Goal: Task Accomplishment & Management: Manage account settings

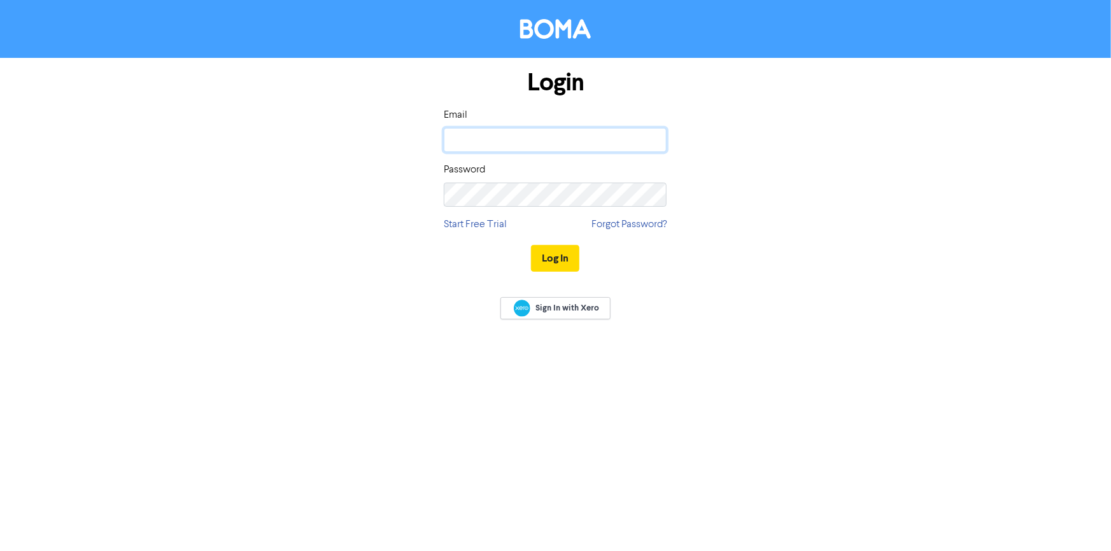
type input "[EMAIL_ADDRESS][DOMAIN_NAME]"
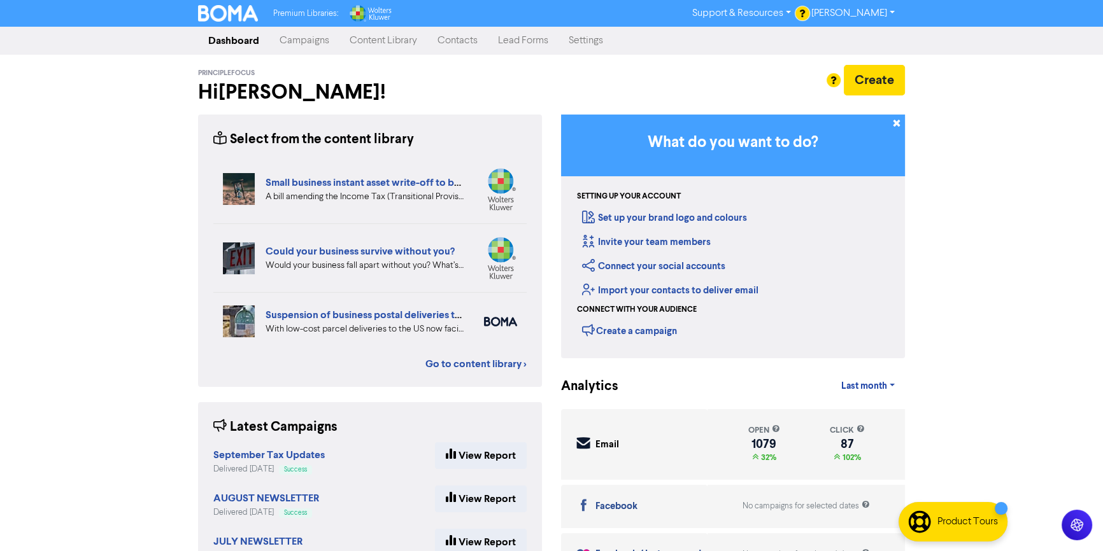
click at [328, 34] on link "Campaigns" at bounding box center [304, 40] width 70 height 25
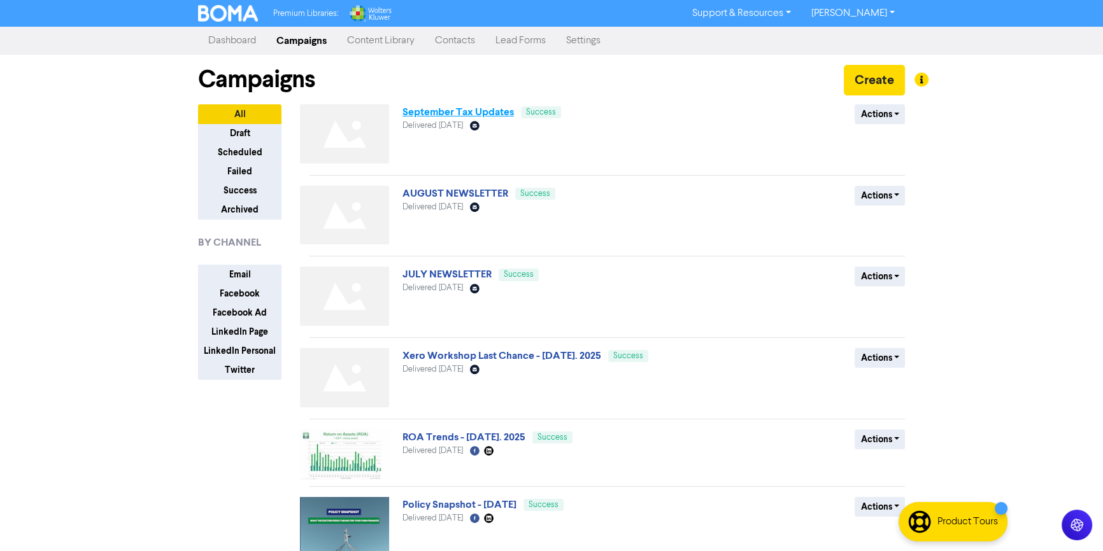
click at [442, 108] on link "September Tax Updates" at bounding box center [457, 112] width 111 height 13
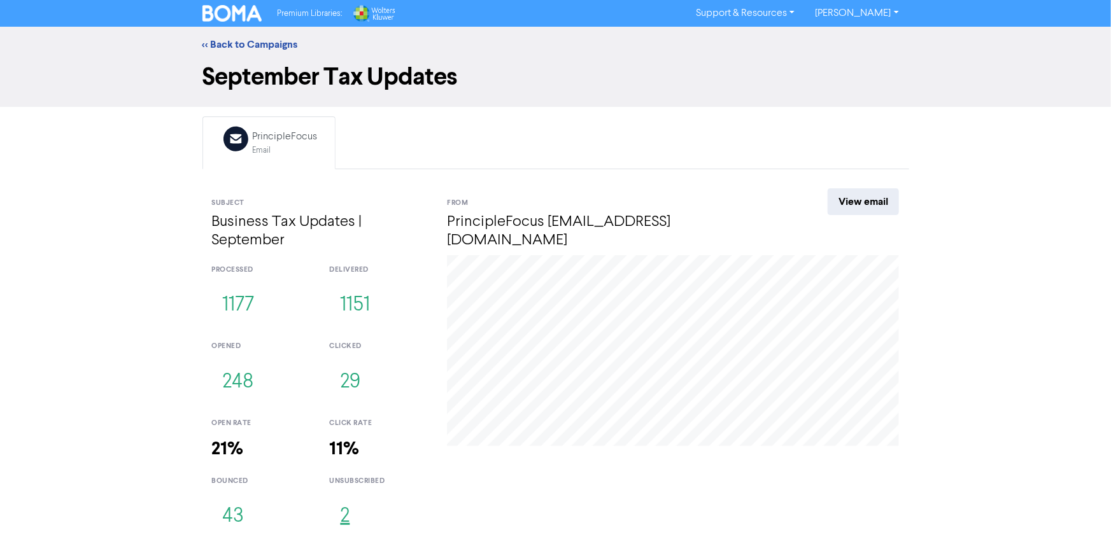
click at [350, 515] on button "2" at bounding box center [344, 517] width 31 height 42
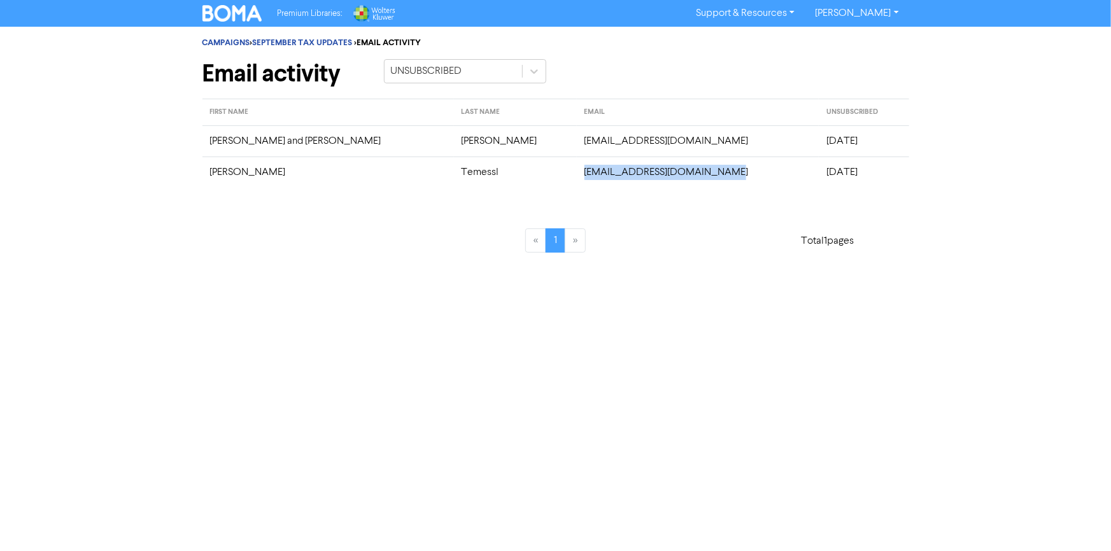
drag, startPoint x: 472, startPoint y: 171, endPoint x: 639, endPoint y: 172, distance: 166.8
click at [639, 172] on td "[EMAIL_ADDRESS][DOMAIN_NAME]" at bounding box center [698, 172] width 242 height 31
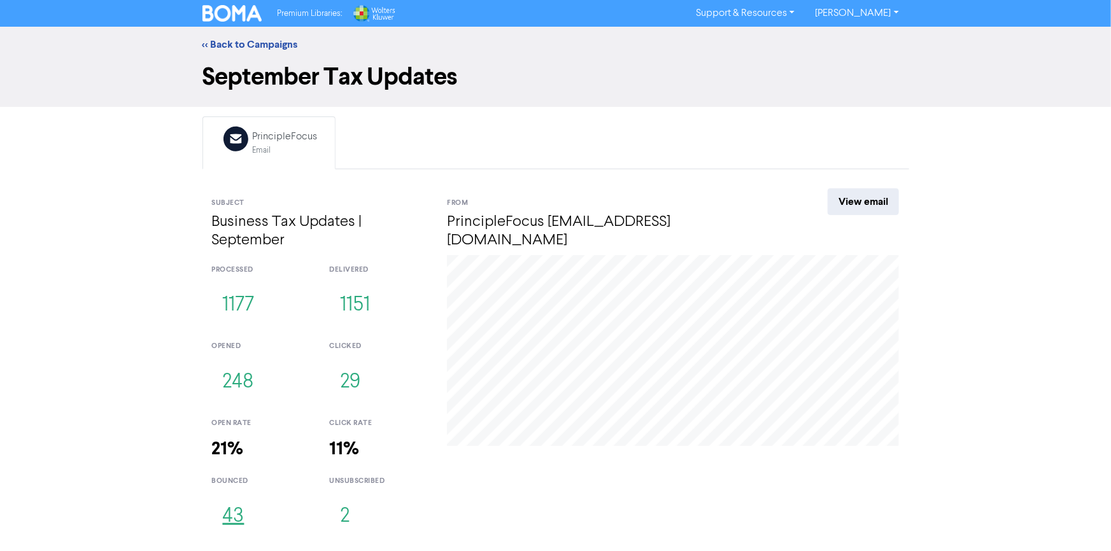
click at [229, 523] on button "43" at bounding box center [233, 517] width 43 height 42
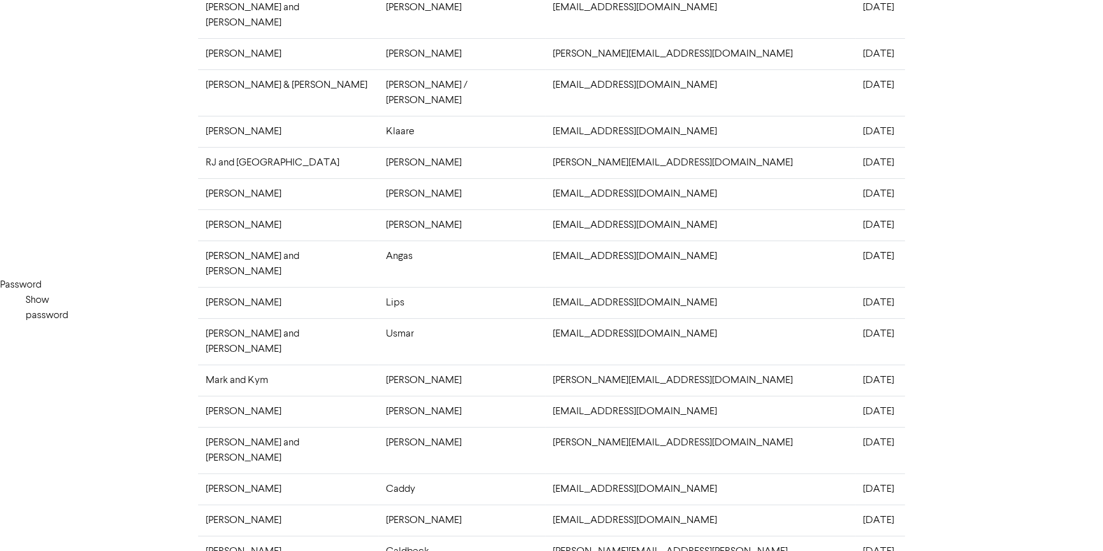
scroll to position [276, 0]
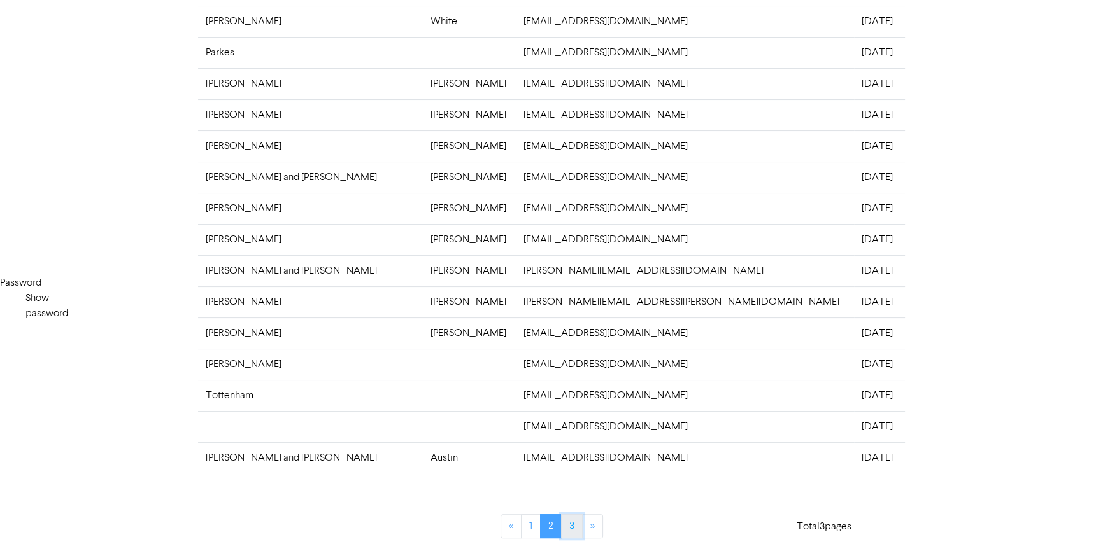
click at [573, 525] on link "3" at bounding box center [572, 526] width 22 height 24
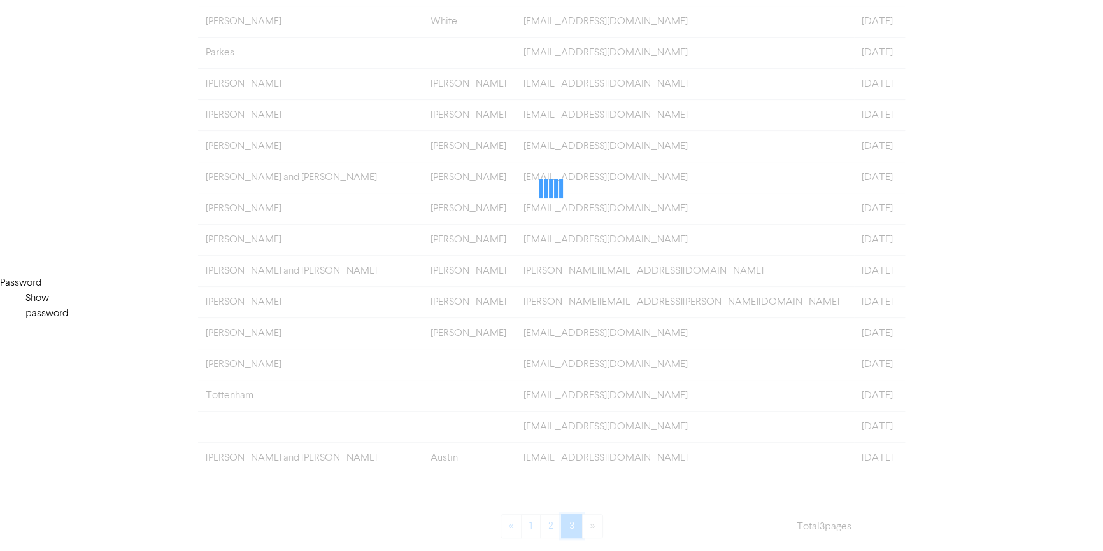
scroll to position [0, 0]
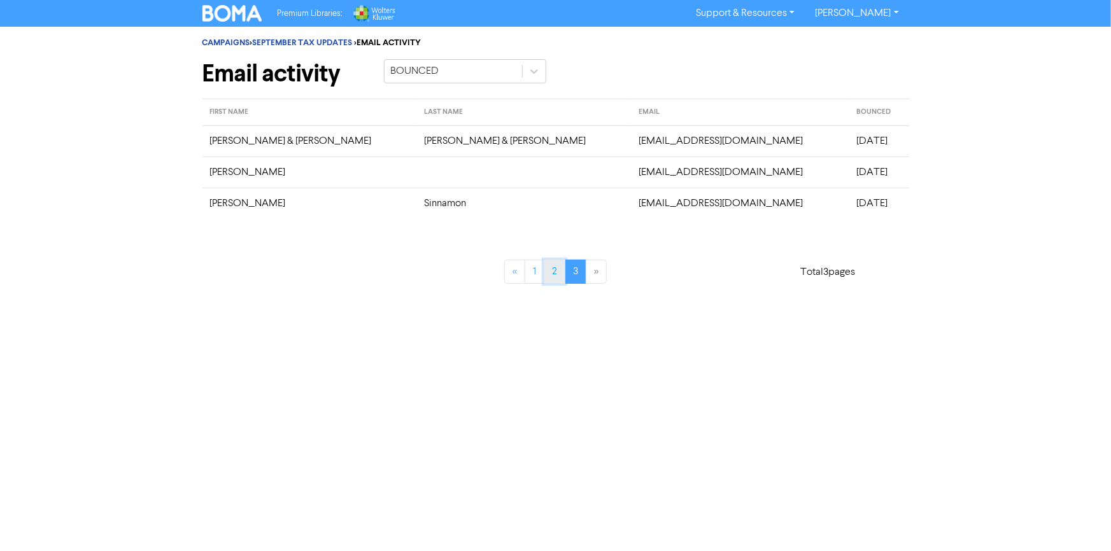
click at [549, 280] on link "2" at bounding box center [555, 272] width 22 height 24
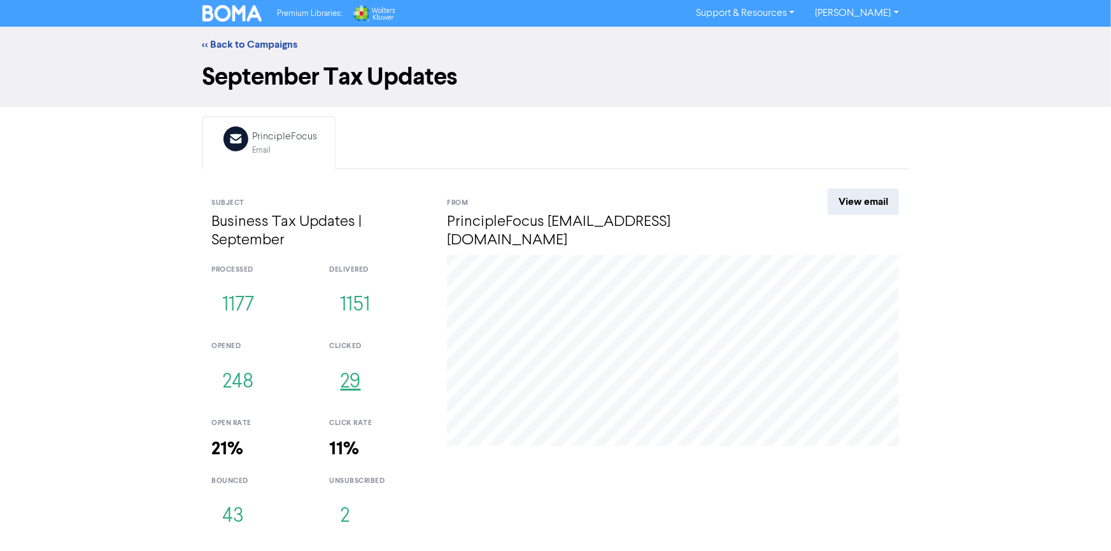
click at [348, 380] on button "29" at bounding box center [350, 383] width 42 height 42
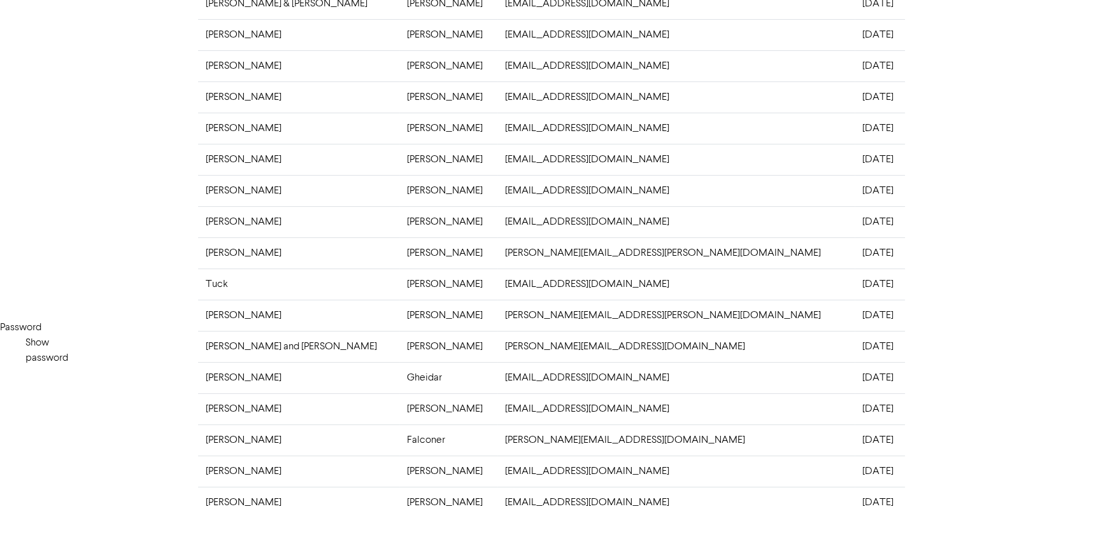
scroll to position [276, 0]
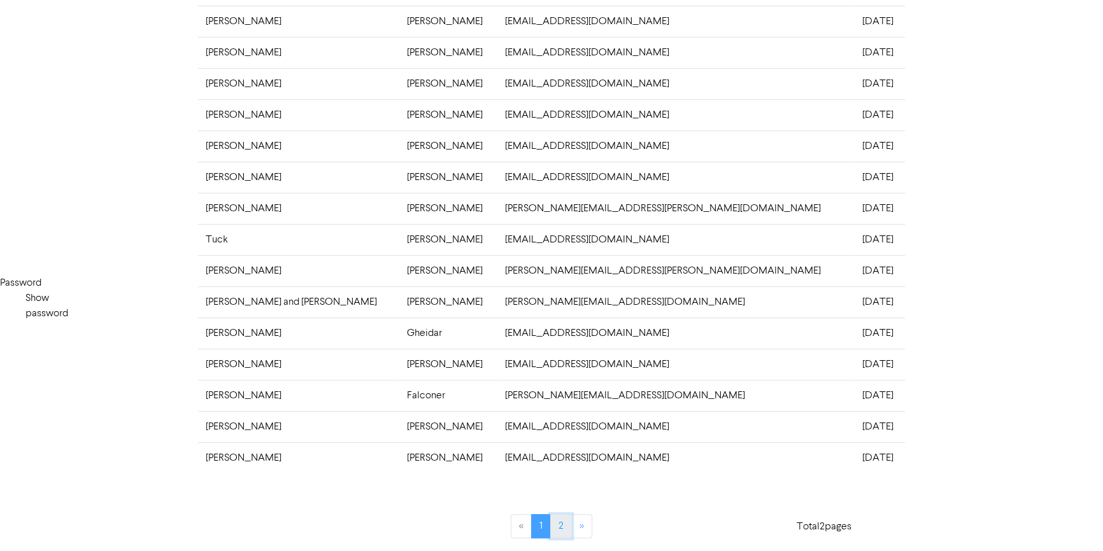
click at [561, 518] on link "2" at bounding box center [561, 526] width 22 height 24
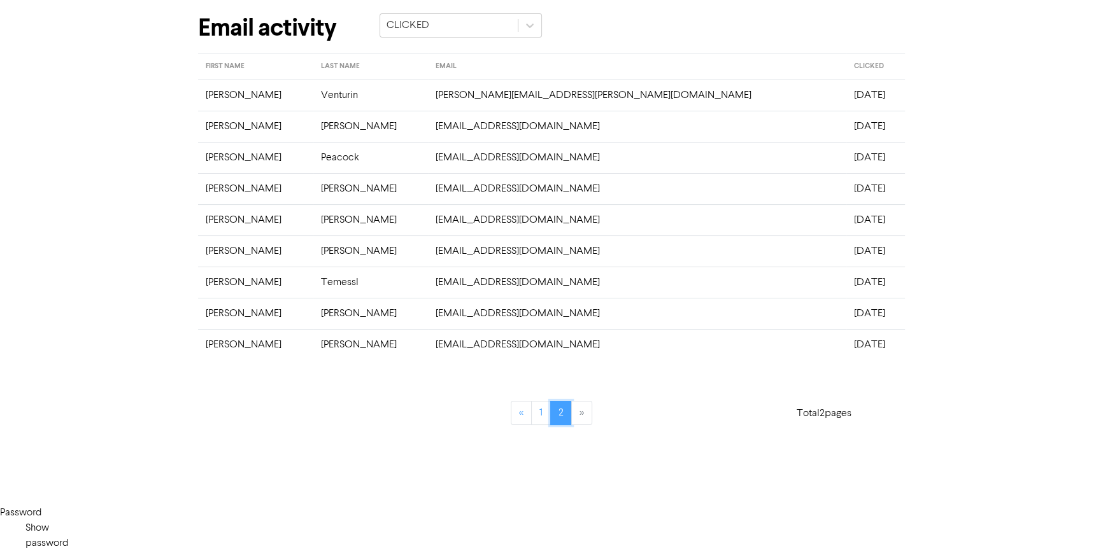
scroll to position [0, 0]
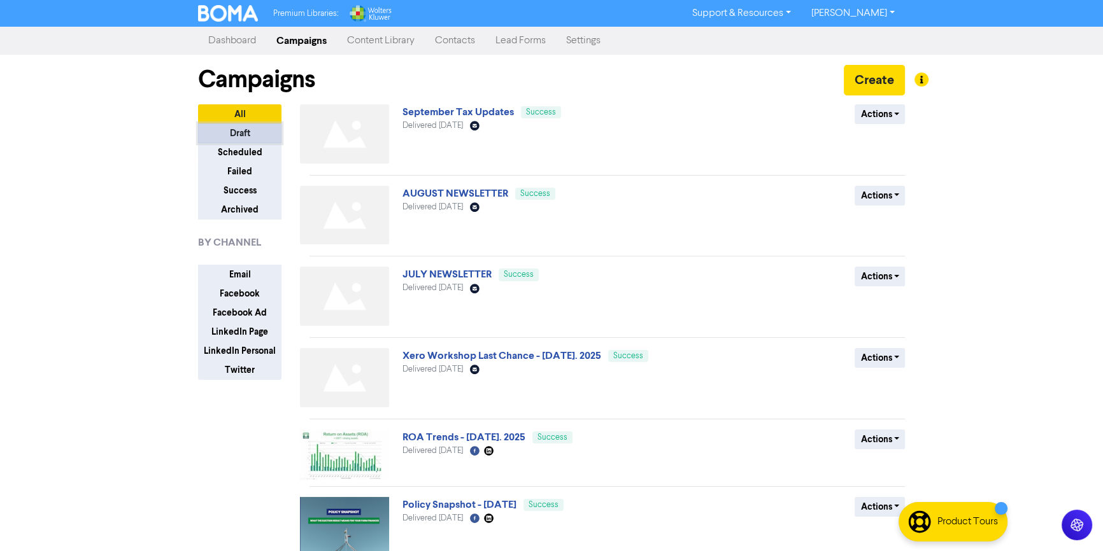
click at [259, 136] on button "Draft" at bounding box center [239, 134] width 83 height 20
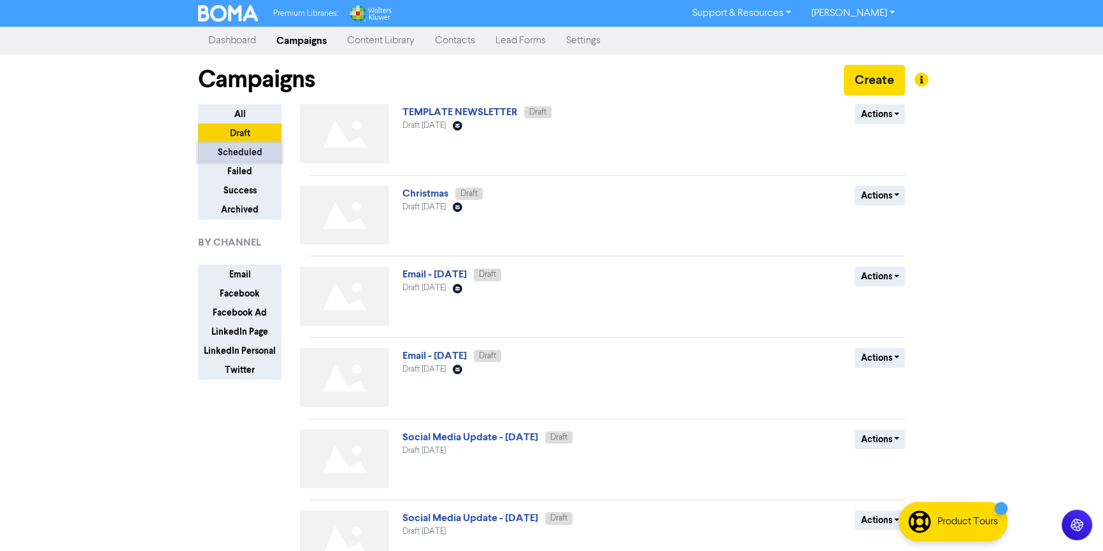
click at [244, 149] on button "Scheduled" at bounding box center [239, 153] width 83 height 20
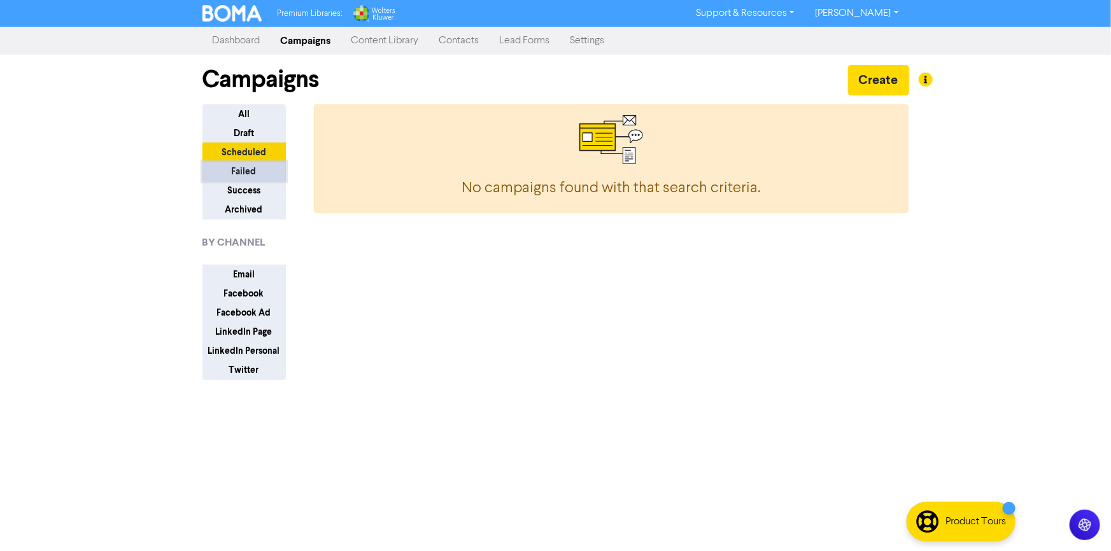
click at [246, 174] on button "Failed" at bounding box center [243, 172] width 83 height 20
click at [258, 183] on button "Success" at bounding box center [243, 191] width 83 height 20
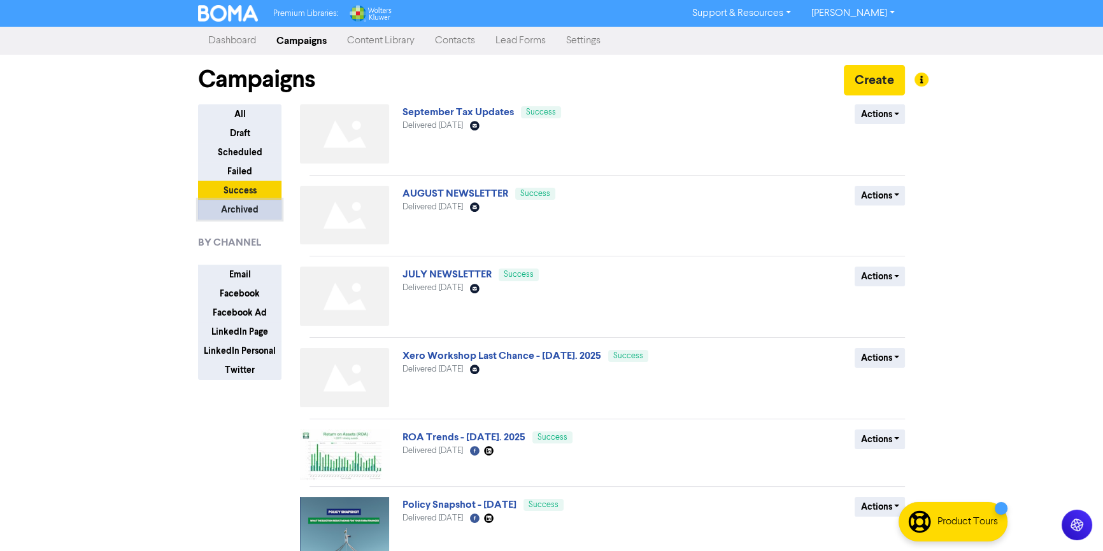
click at [257, 208] on button "Archived" at bounding box center [239, 210] width 83 height 20
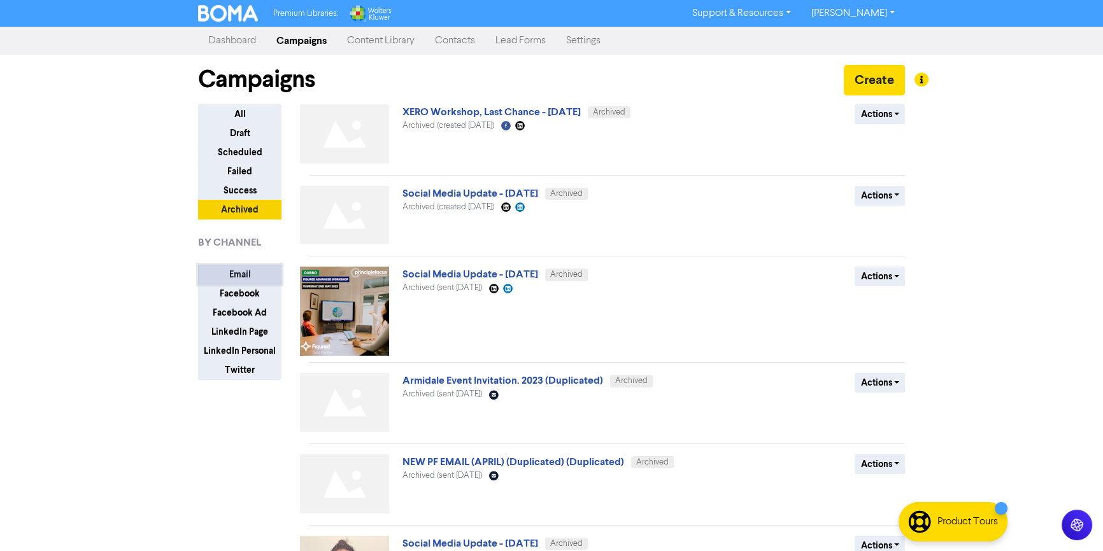
click at [239, 274] on button "Email" at bounding box center [239, 275] width 83 height 20
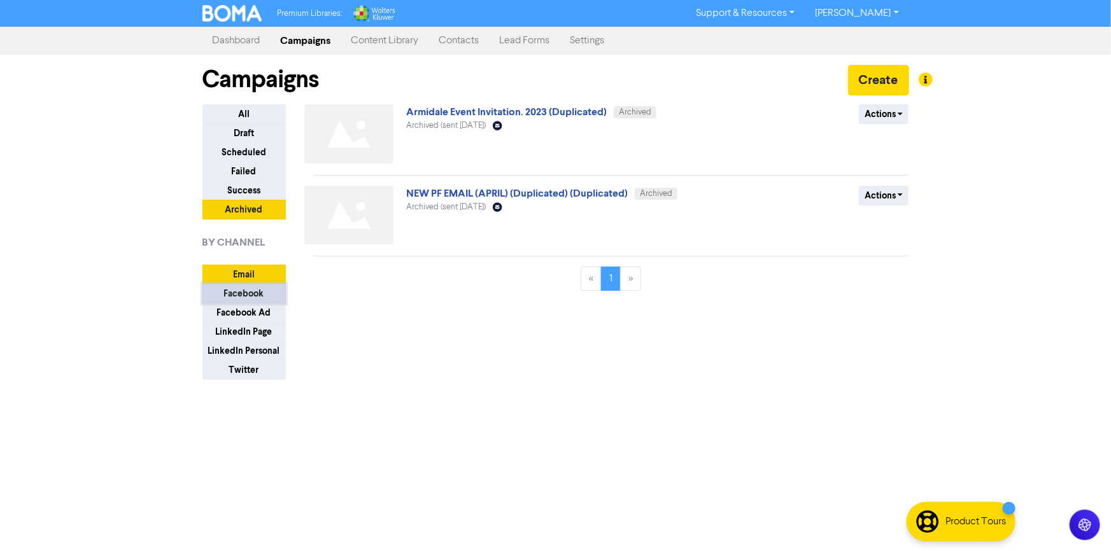
click at [248, 292] on button "Facebook" at bounding box center [243, 294] width 83 height 20
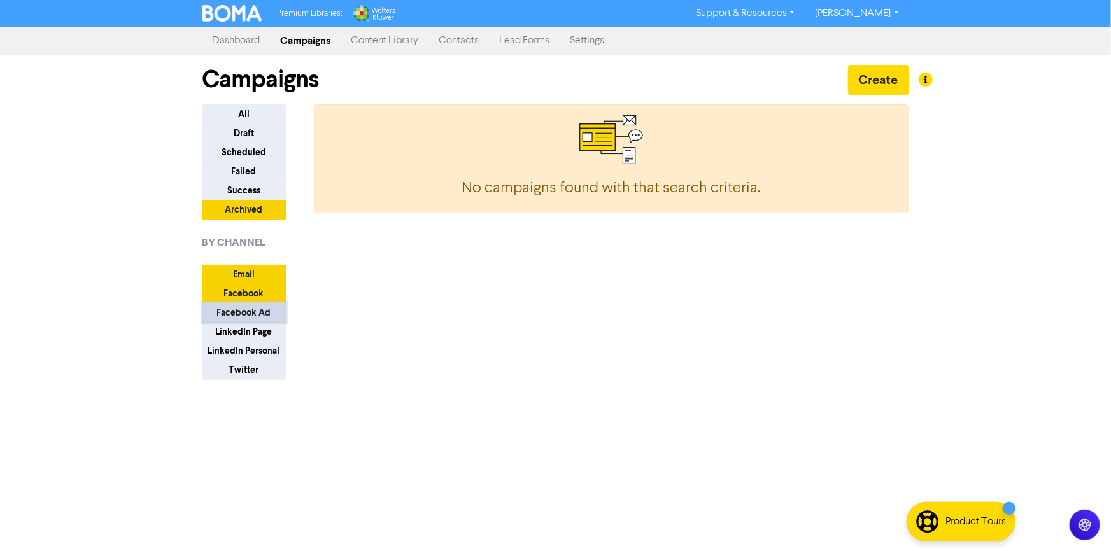
click at [246, 306] on button "Facebook Ad" at bounding box center [243, 313] width 83 height 20
click at [248, 325] on button "LinkedIn Page" at bounding box center [243, 332] width 83 height 20
click at [251, 347] on button "LinkedIn Personal" at bounding box center [243, 351] width 83 height 20
click at [250, 371] on button "Twitter" at bounding box center [243, 370] width 83 height 20
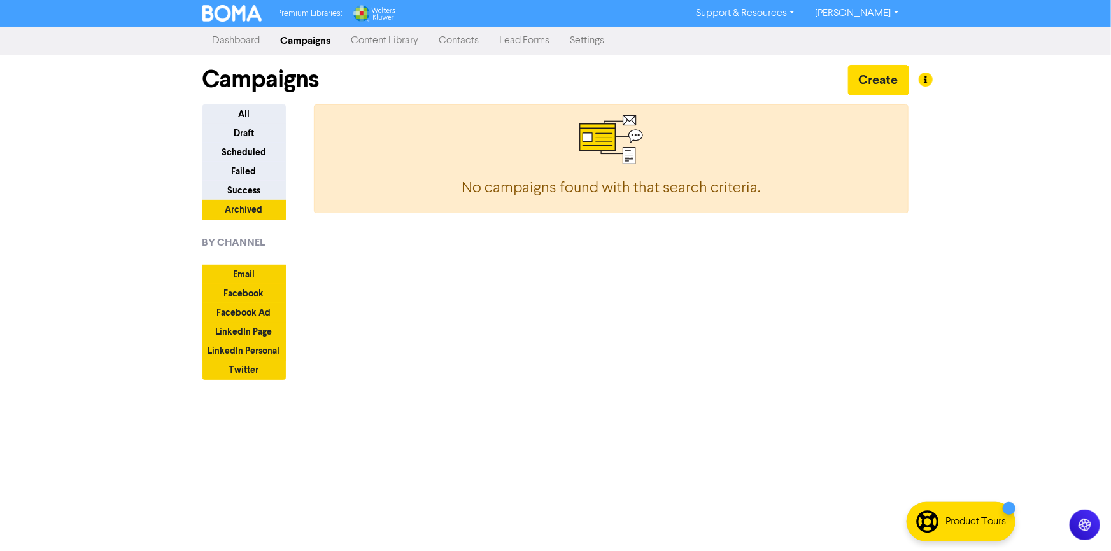
click at [250, 34] on link "Dashboard" at bounding box center [236, 40] width 68 height 25
